Goal: Information Seeking & Learning: Find specific page/section

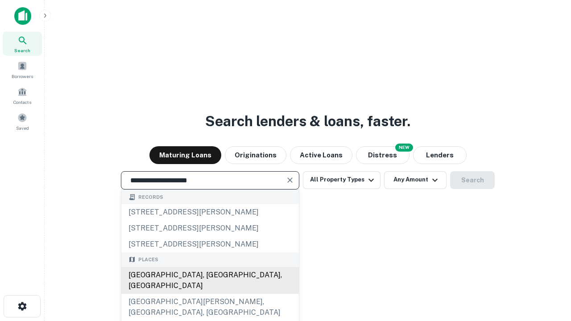
click at [209, 294] on div "[GEOGRAPHIC_DATA], [GEOGRAPHIC_DATA], [GEOGRAPHIC_DATA]" at bounding box center [209, 280] width 177 height 27
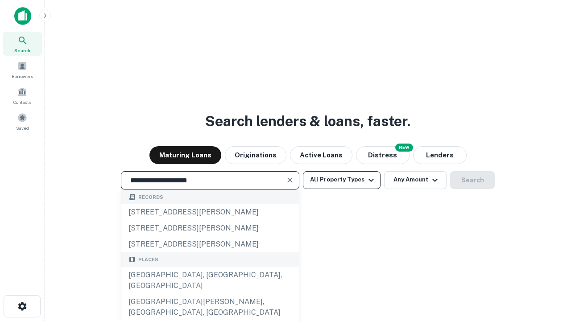
click at [341, 180] on button "All Property Types" at bounding box center [342, 180] width 78 height 18
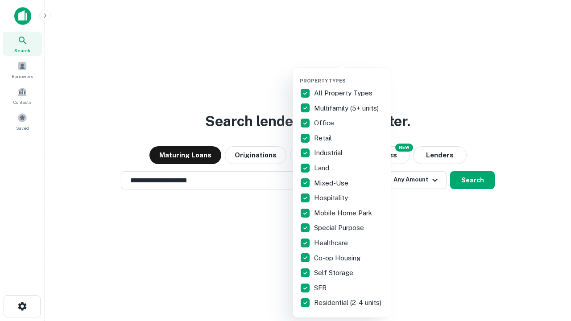
type input "**********"
click at [349, 75] on button "button" at bounding box center [349, 75] width 98 height 0
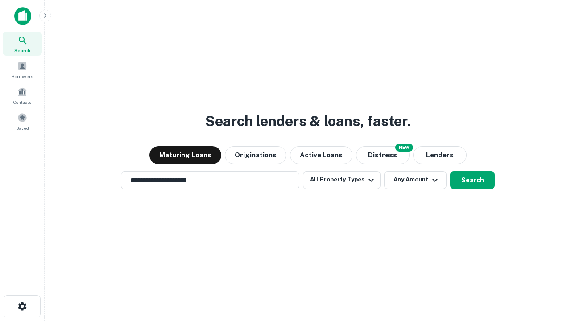
scroll to position [5, 107]
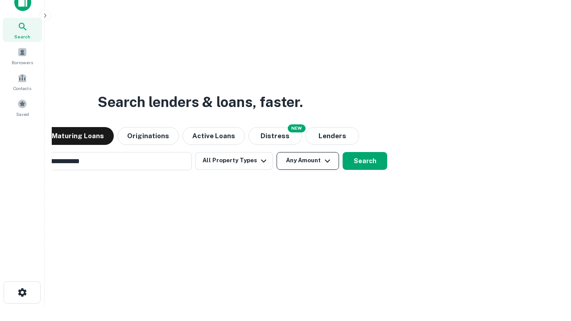
click at [276, 152] on button "Any Amount" at bounding box center [307, 161] width 62 height 18
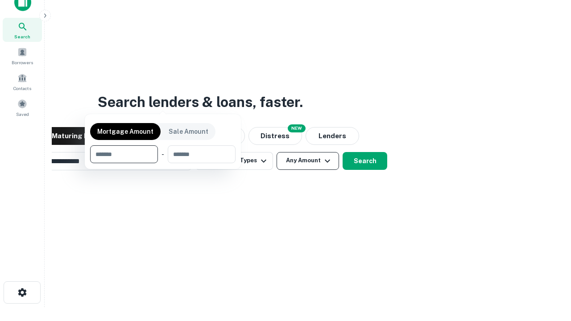
scroll to position [14, 0]
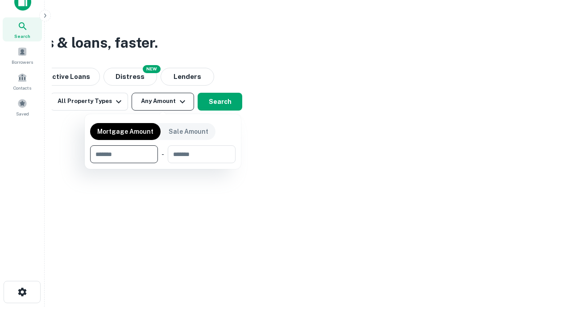
type input "*******"
click at [163, 163] on button "button" at bounding box center [162, 163] width 145 height 0
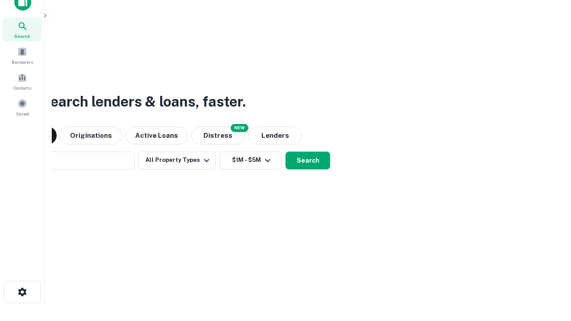
scroll to position [14, 0]
click at [285, 152] on button "Search" at bounding box center [307, 161] width 45 height 18
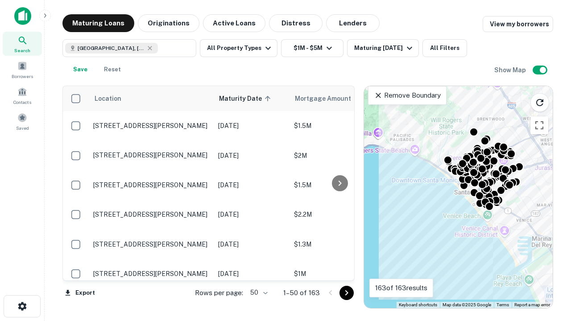
click at [257, 292] on body "Search Borrowers Contacts Saved Maturing Loans Originations Active Loans Distre…" at bounding box center [285, 160] width 571 height 321
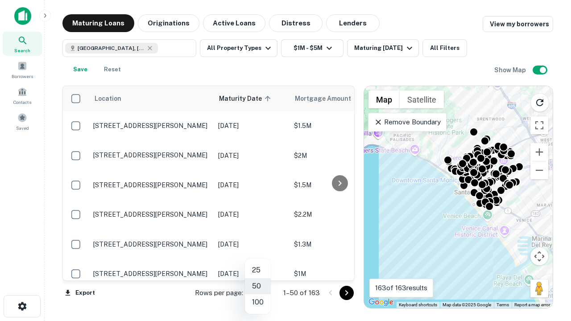
click at [258, 270] on li "25" at bounding box center [258, 270] width 26 height 16
click at [346, 292] on icon "Go to next page" at bounding box center [346, 292] width 11 height 11
